Goal: Task Accomplishment & Management: Manage account settings

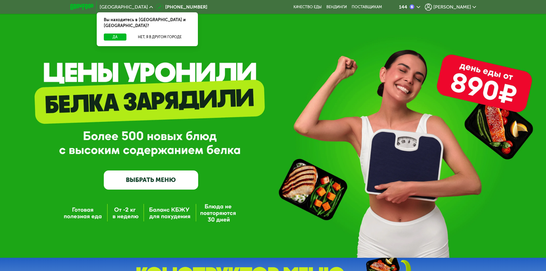
click at [461, 6] on span "[PERSON_NAME]" at bounding box center [452, 7] width 38 height 5
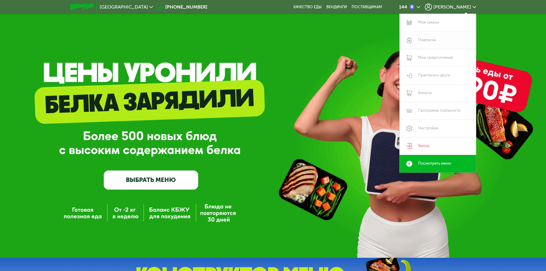
click at [427, 40] on link "Подписка" at bounding box center [437, 40] width 76 height 18
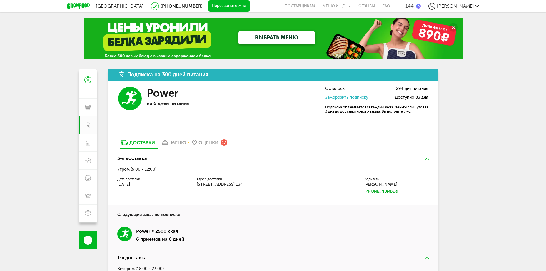
click at [180, 142] on div "меню" at bounding box center [178, 143] width 15 height 6
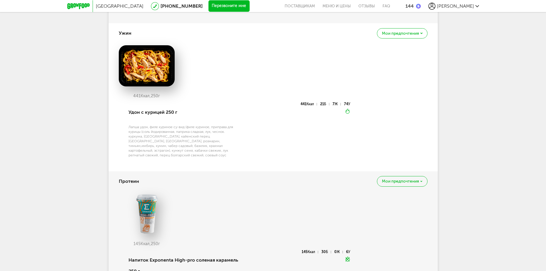
scroll to position [811, 0]
